Goal: Information Seeking & Learning: Learn about a topic

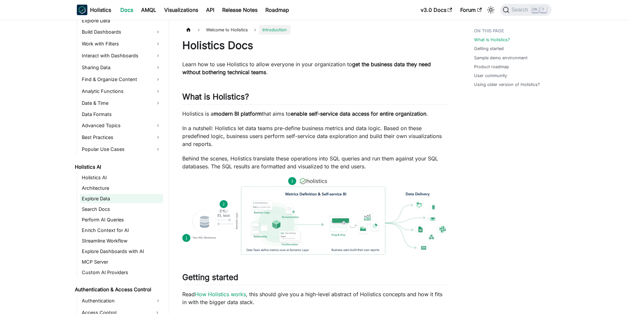
scroll to position [198, 0]
click at [100, 177] on link "Holistics AI" at bounding box center [121, 177] width 83 height 9
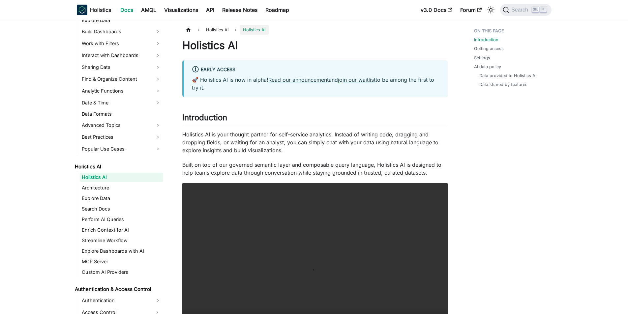
click at [312, 138] on p "Holistics AI is your thought partner for self-service analytics. Instead of wri…" at bounding box center [314, 143] width 265 height 24
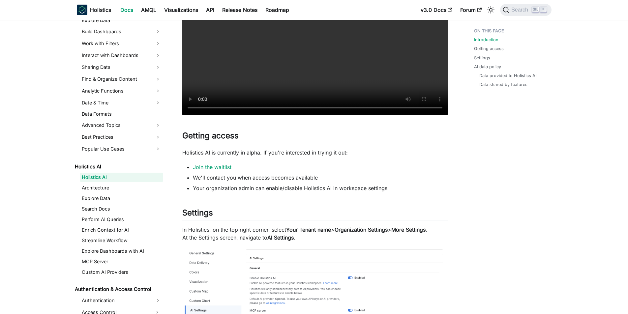
scroll to position [231, 0]
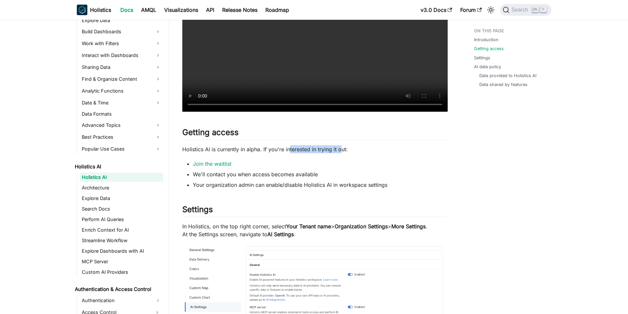
drag, startPoint x: 290, startPoint y: 152, endPoint x: 340, endPoint y: 151, distance: 49.8
click at [340, 151] on p "Holistics AI is currently in alpha. If you're interested in trying it out:" at bounding box center [314, 149] width 265 height 8
click at [364, 151] on p "Holistics AI is currently in alpha. If you're interested in trying it out:" at bounding box center [314, 149] width 265 height 8
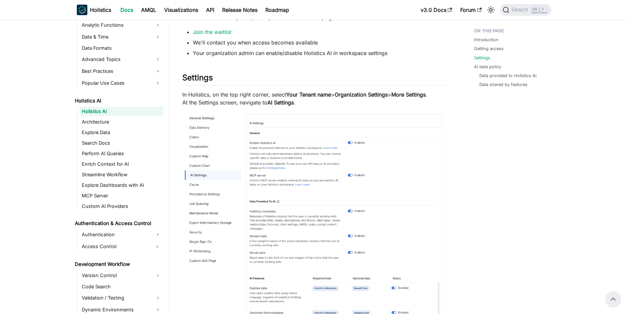
scroll to position [297, 0]
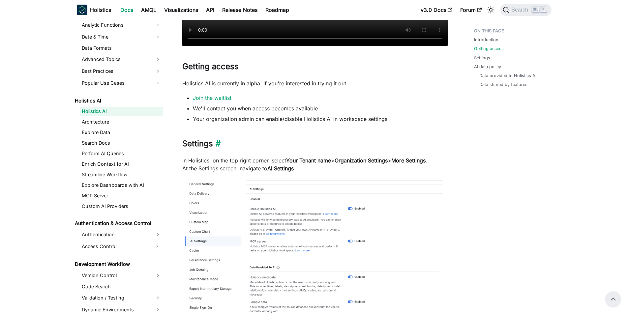
click at [241, 151] on h2 "Settings ​" at bounding box center [314, 145] width 265 height 13
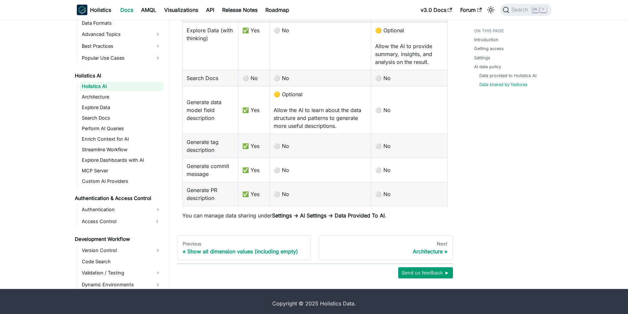
scroll to position [1001, 0]
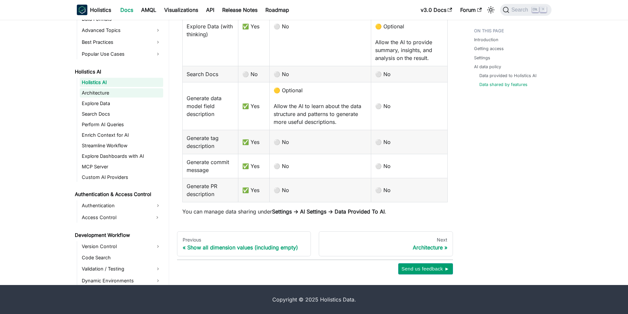
click at [107, 94] on link "Architecture" at bounding box center [121, 92] width 83 height 9
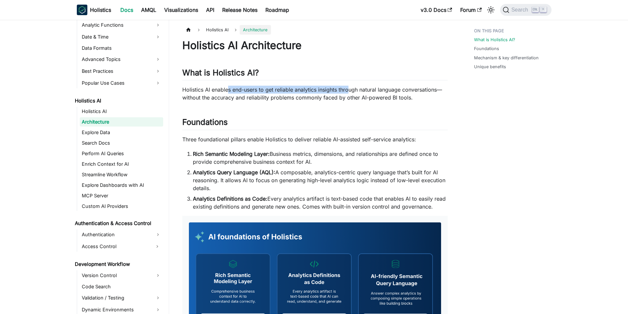
drag, startPoint x: 239, startPoint y: 90, endPoint x: 370, endPoint y: 90, distance: 130.9
click at [356, 90] on p "Holistics AI enables end-users to get reliable analytics insights through natur…" at bounding box center [314, 94] width 265 height 16
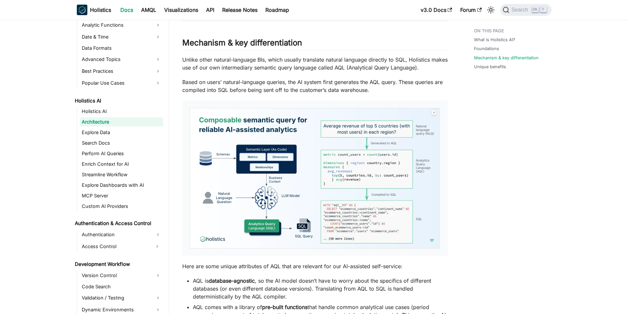
scroll to position [363, 0]
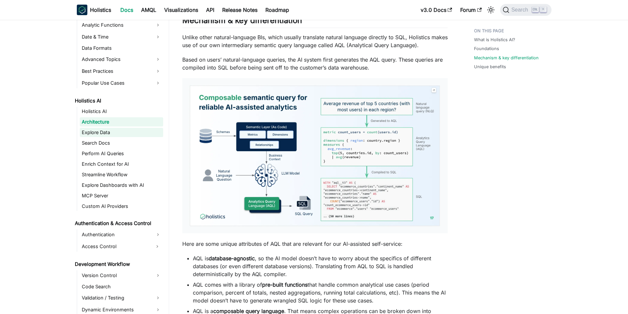
click at [126, 132] on link "Explore Data" at bounding box center [121, 132] width 83 height 9
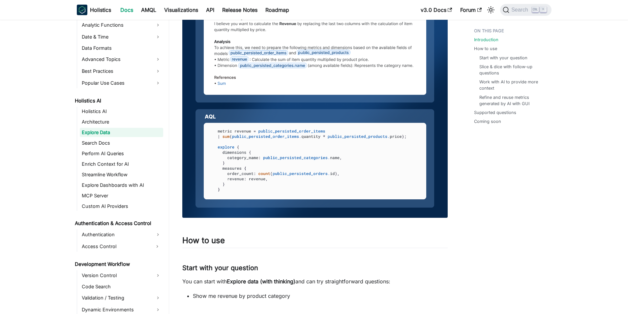
scroll to position [363, 0]
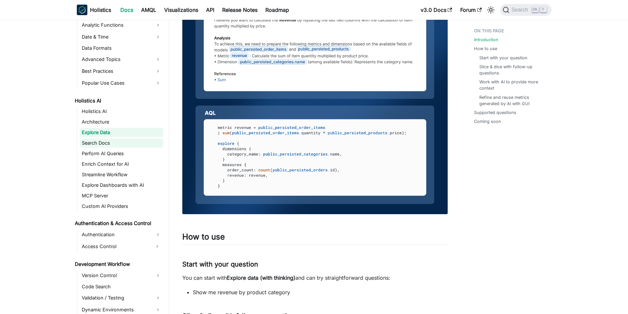
click at [126, 146] on link "Search Docs" at bounding box center [121, 142] width 83 height 9
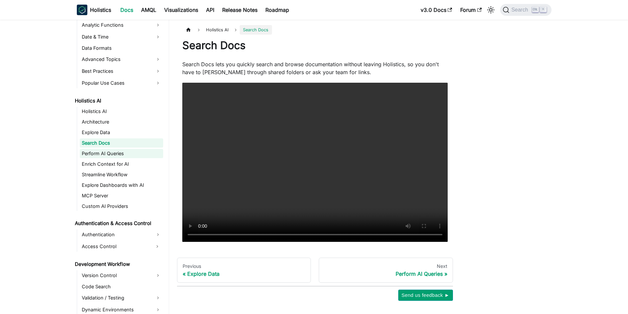
click at [126, 150] on link "Perform AI Queries" at bounding box center [121, 153] width 83 height 9
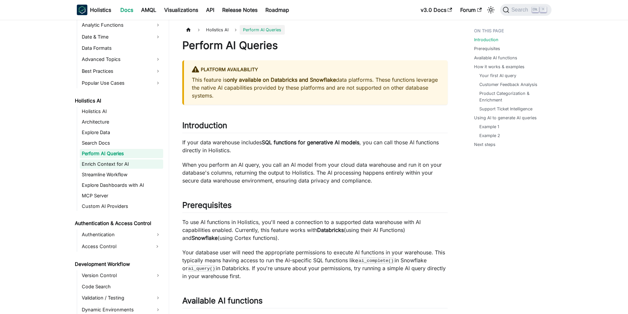
click at [127, 166] on link "Enrich Context for AI" at bounding box center [121, 164] width 83 height 9
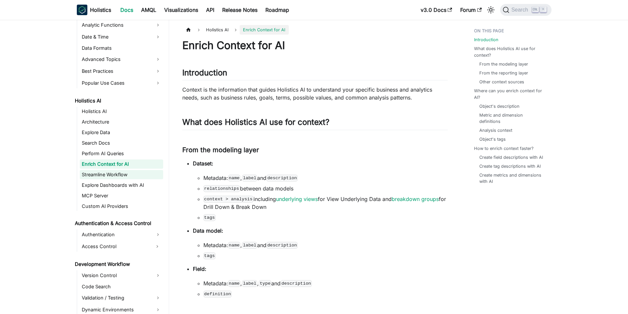
click at [128, 173] on link "Streamline Workflow" at bounding box center [121, 174] width 83 height 9
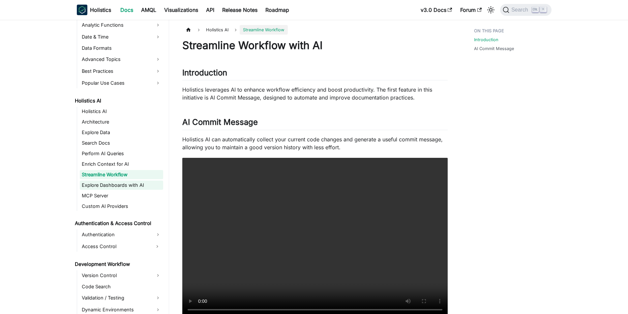
click at [128, 186] on link "Explore Dashboards with AI" at bounding box center [121, 185] width 83 height 9
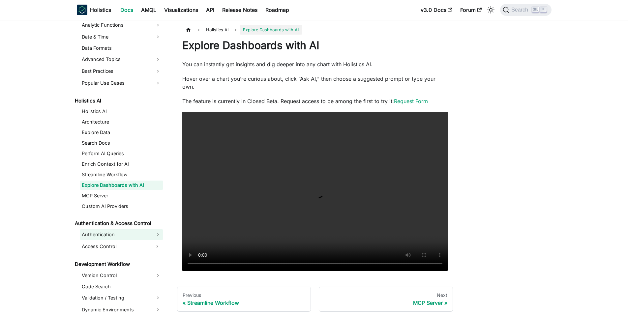
scroll to position [297, 0]
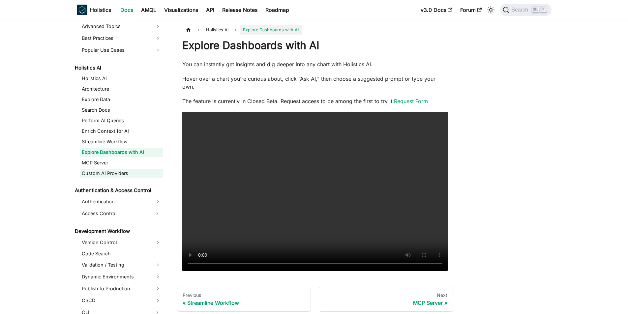
click at [105, 173] on link "Custom AI Providers" at bounding box center [121, 173] width 83 height 9
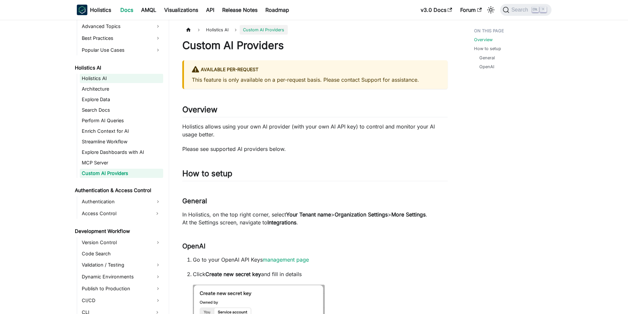
click at [120, 81] on link "Holistics AI" at bounding box center [121, 78] width 83 height 9
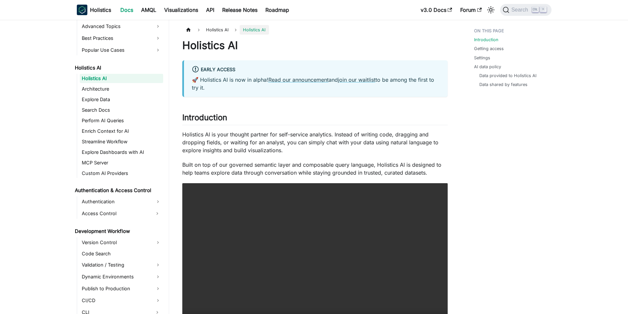
click at [258, 142] on p "Holistics AI is your thought partner for self-service analytics. Instead of wri…" at bounding box center [314, 143] width 265 height 24
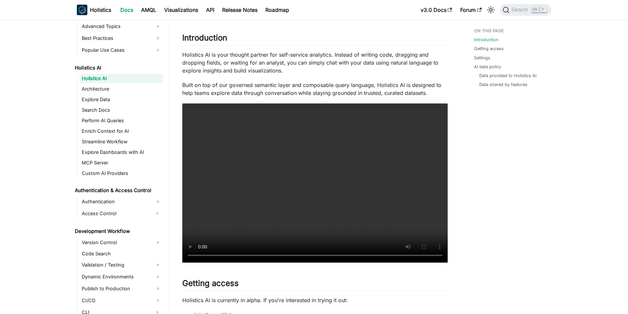
scroll to position [99, 0]
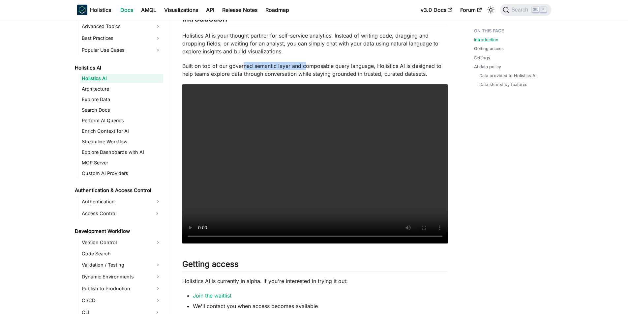
drag, startPoint x: 243, startPoint y: 68, endPoint x: 306, endPoint y: 67, distance: 63.3
click at [306, 67] on p "Built on top of our governed semantic layer and composable query language, Holi…" at bounding box center [314, 70] width 265 height 16
click at [333, 67] on p "Built on top of our governed semantic layer and composable query language, Holi…" at bounding box center [314, 70] width 265 height 16
click at [271, 43] on p "Holistics AI is your thought partner for self-service analytics. Instead of wri…" at bounding box center [314, 44] width 265 height 24
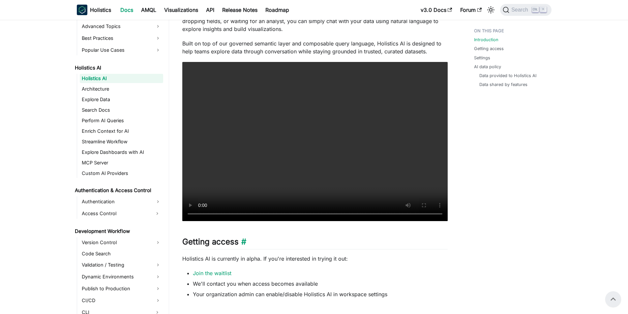
scroll to position [0, 0]
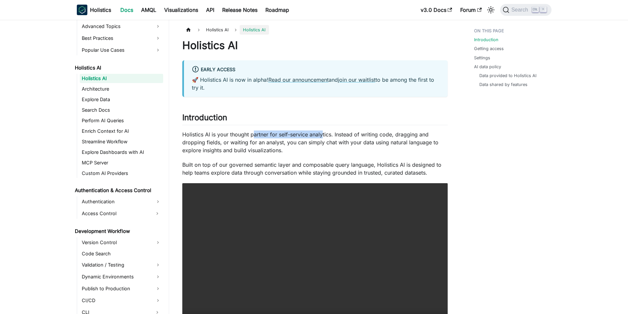
drag, startPoint x: 254, startPoint y: 135, endPoint x: 324, endPoint y: 136, distance: 70.9
click at [324, 136] on p "Holistics AI is your thought partner for self-service analytics. Instead of wri…" at bounding box center [314, 143] width 265 height 24
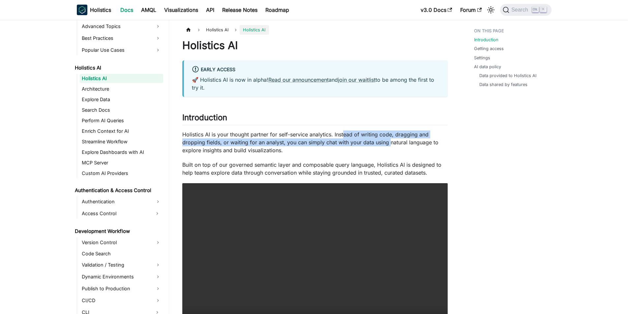
drag, startPoint x: 345, startPoint y: 136, endPoint x: 389, endPoint y: 139, distance: 43.6
click at [389, 139] on p "Holistics AI is your thought partner for self-service analytics. Instead of wri…" at bounding box center [314, 143] width 265 height 24
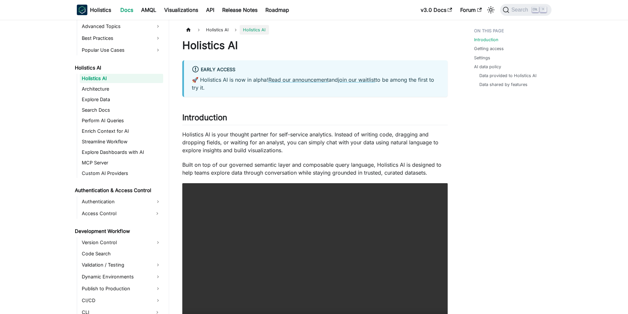
click at [341, 150] on p "Holistics AI is your thought partner for self-service analytics. Instead of wri…" at bounding box center [314, 143] width 265 height 24
drag, startPoint x: 284, startPoint y: 164, endPoint x: 312, endPoint y: 164, distance: 27.7
click at [311, 164] on p "Built on top of our governed semantic layer and composable query language, Holi…" at bounding box center [314, 169] width 265 height 16
click at [361, 163] on p "Built on top of our governed semantic layer and composable query language, Holi…" at bounding box center [314, 169] width 265 height 16
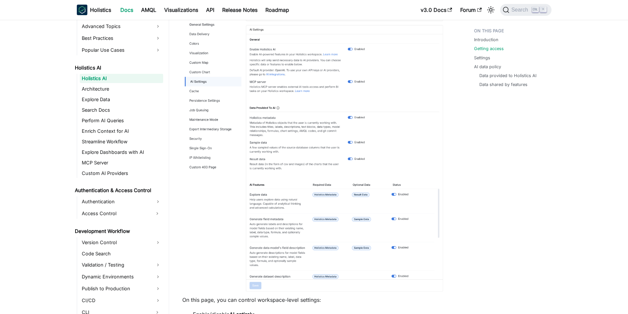
scroll to position [462, 0]
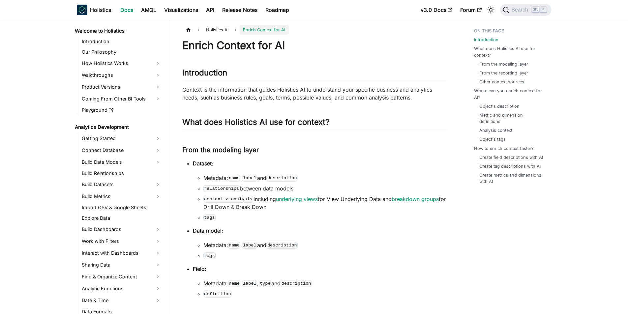
scroll to position [177, 0]
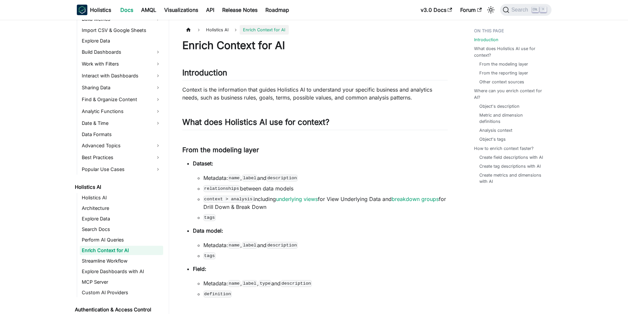
click at [249, 92] on p "Context is the information that guides Holistics AI to understand your specific…" at bounding box center [314, 94] width 265 height 16
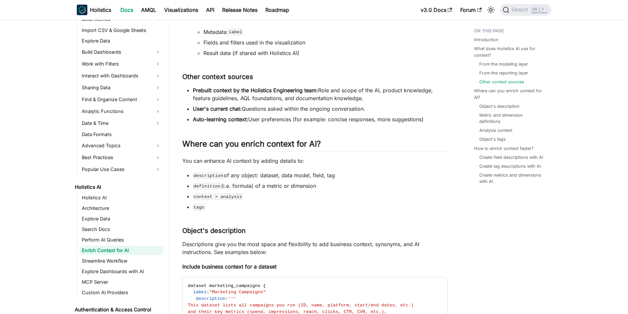
scroll to position [396, 0]
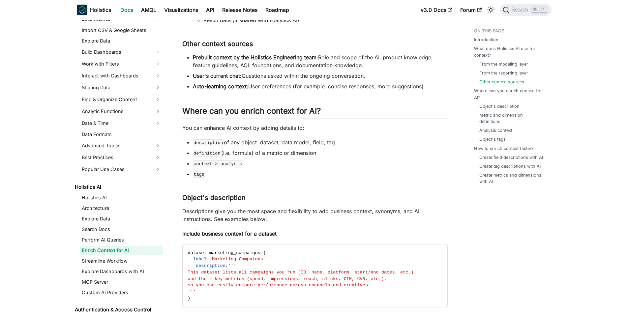
click at [268, 82] on li "Auto-learning context: User preferences (for example: concise responses, more s…" at bounding box center [320, 86] width 255 height 8
